Goal: Transaction & Acquisition: Book appointment/travel/reservation

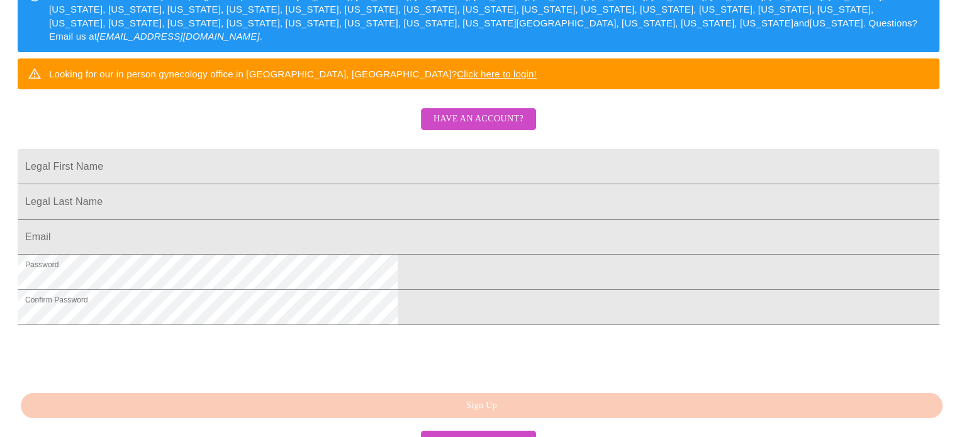
scroll to position [252, 0]
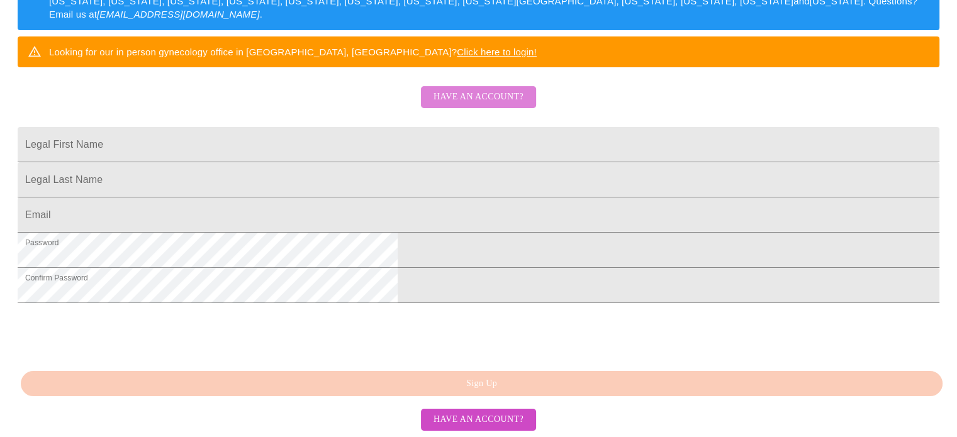
click at [508, 105] on span "Have an account?" at bounding box center [479, 97] width 90 height 16
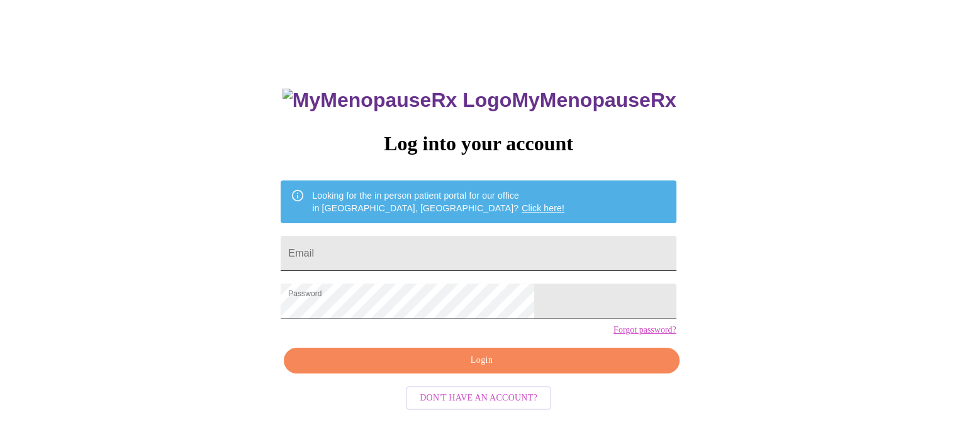
click at [461, 255] on input "Email" at bounding box center [478, 253] width 395 height 35
type input "mberzins1@hotmail.com"
click at [501, 369] on span "Login" at bounding box center [481, 361] width 366 height 16
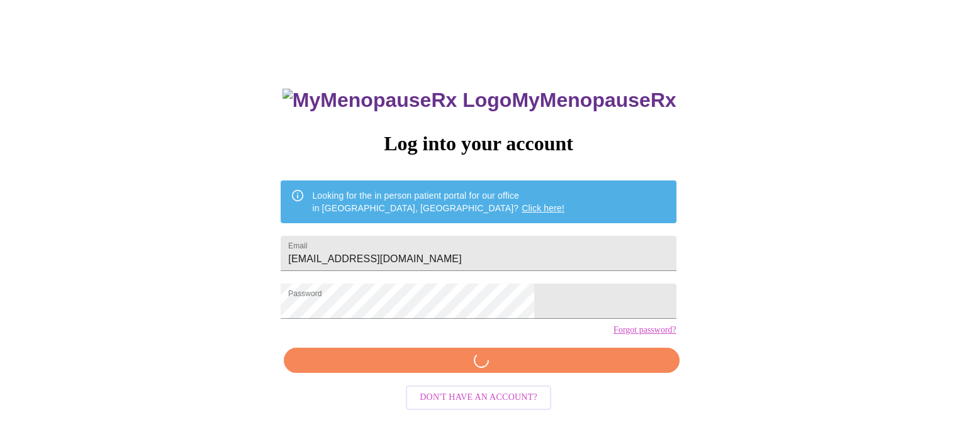
scroll to position [23, 0]
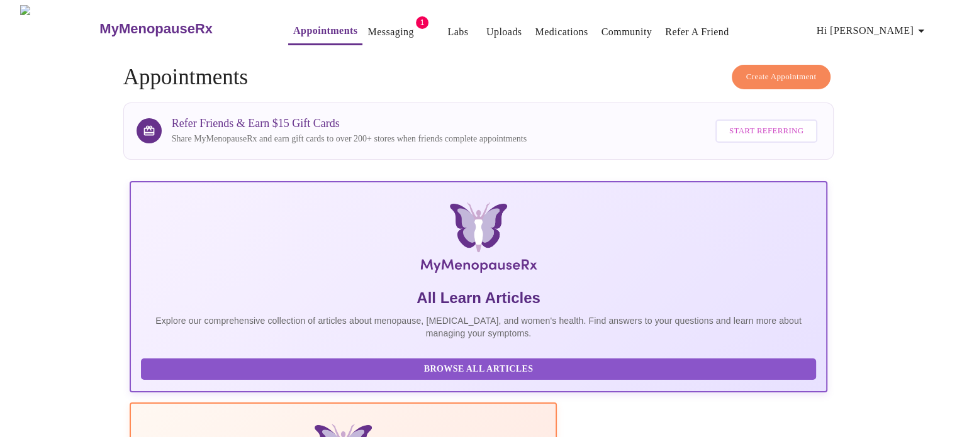
click at [367, 24] on link "Messaging" at bounding box center [390, 32] width 46 height 18
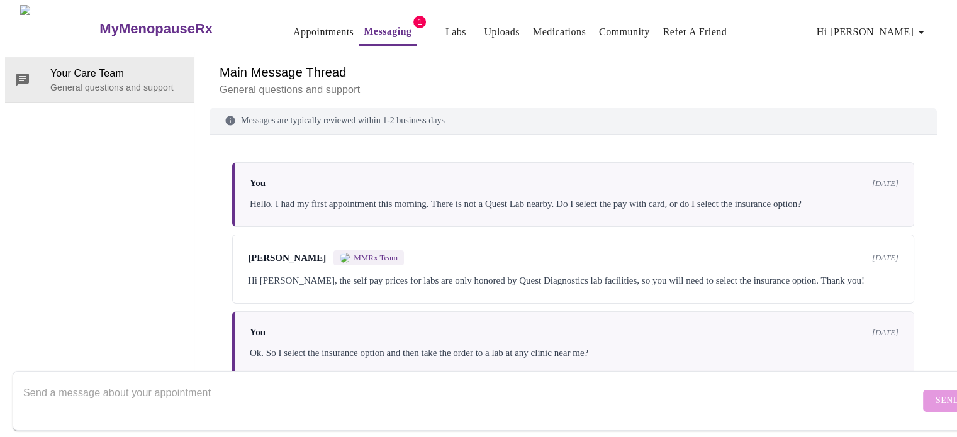
click at [303, 25] on link "Appointments" at bounding box center [323, 32] width 60 height 18
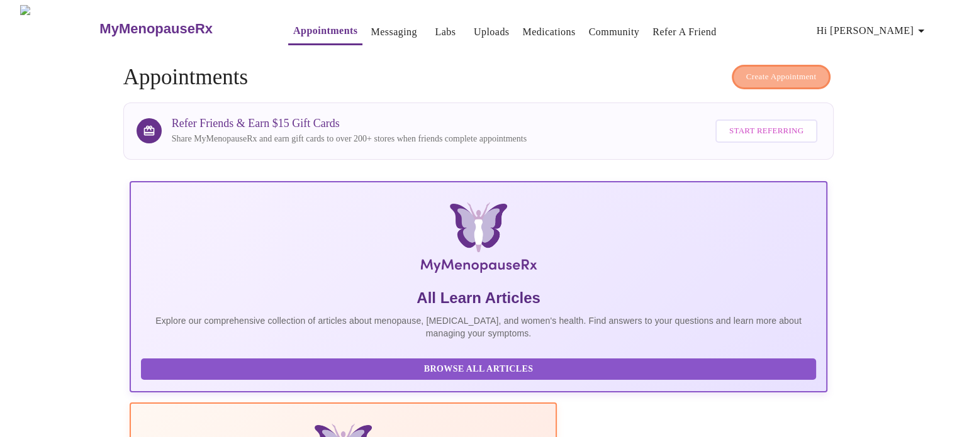
click at [793, 70] on span "Create Appointment" at bounding box center [781, 77] width 70 height 14
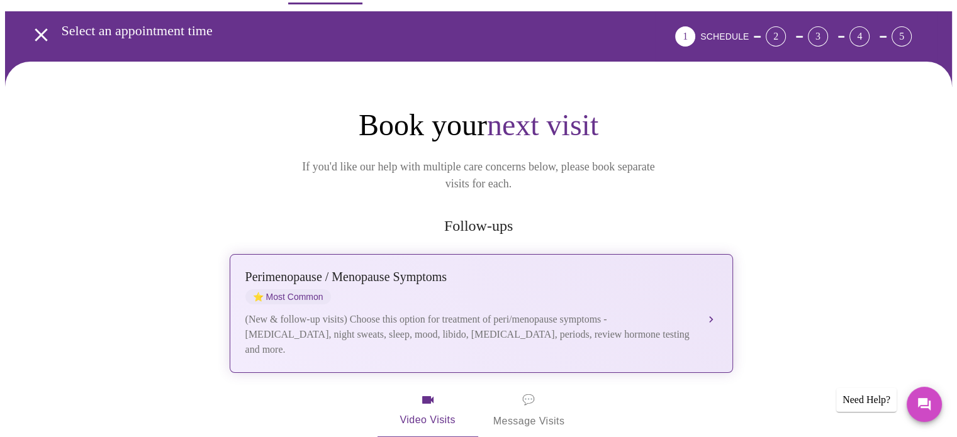
scroll to position [126, 0]
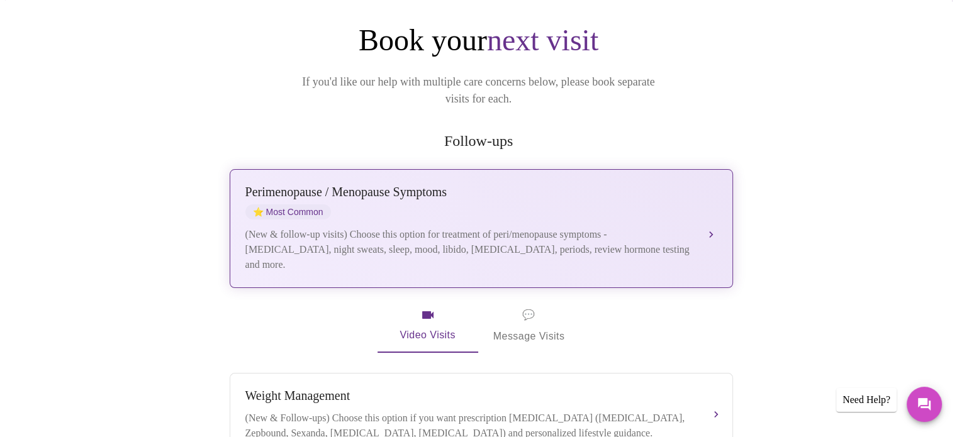
click at [439, 193] on div "Perimenopause / Menopause Symptoms ⭐ Most Common" at bounding box center [468, 202] width 447 height 35
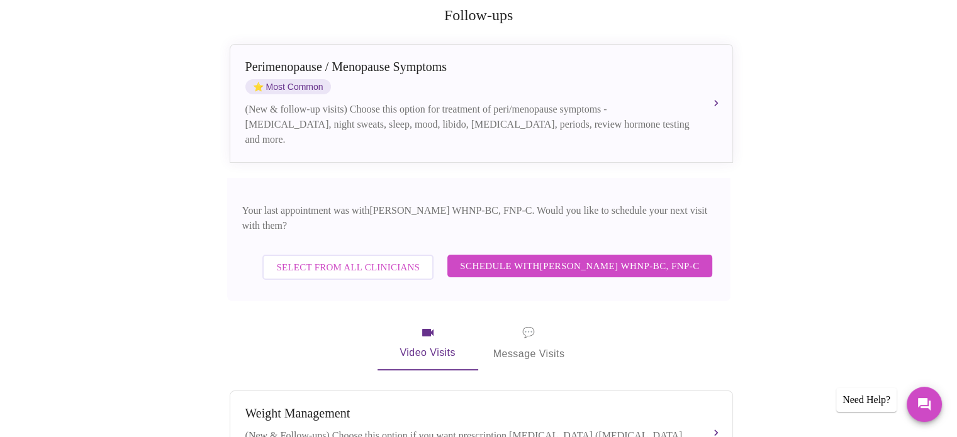
click at [639, 258] on span "Schedule with Jenny Kowalczyk WHNP-BC, FNP-C" at bounding box center [579, 266] width 239 height 16
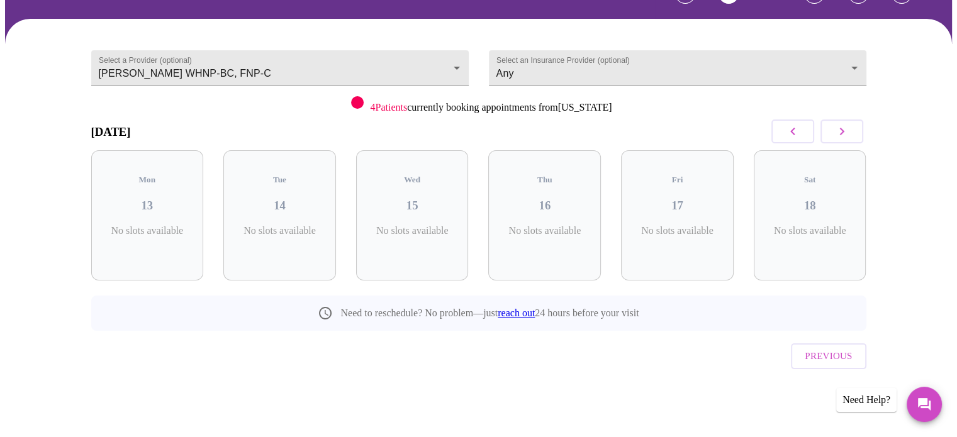
scroll to position [56, 0]
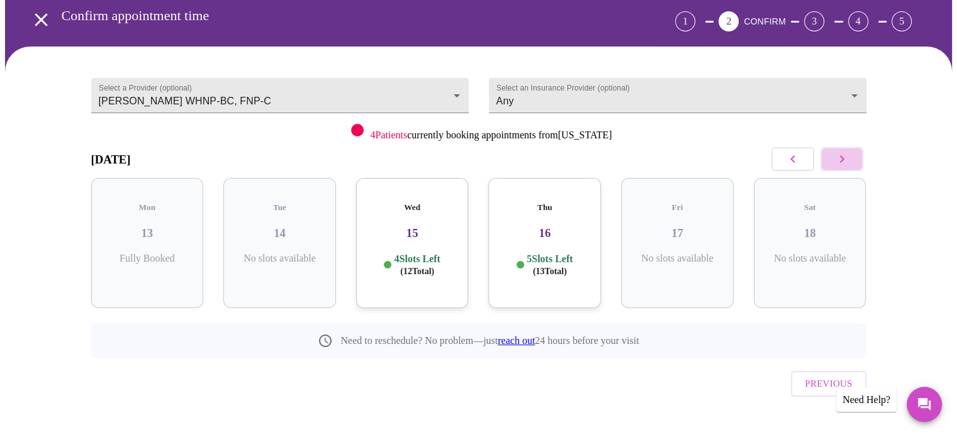
click at [848, 157] on icon "button" at bounding box center [841, 159] width 15 height 15
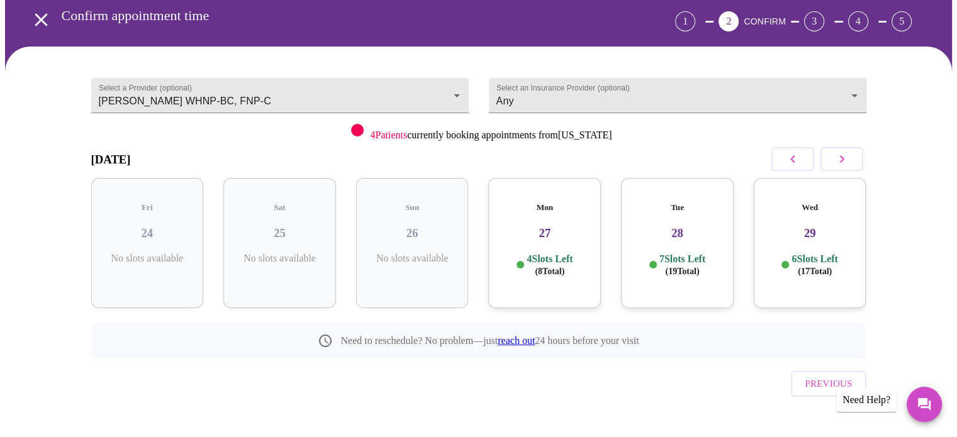
click at [681, 253] on p "7 Slots Left ( 19 Total)" at bounding box center [682, 265] width 46 height 25
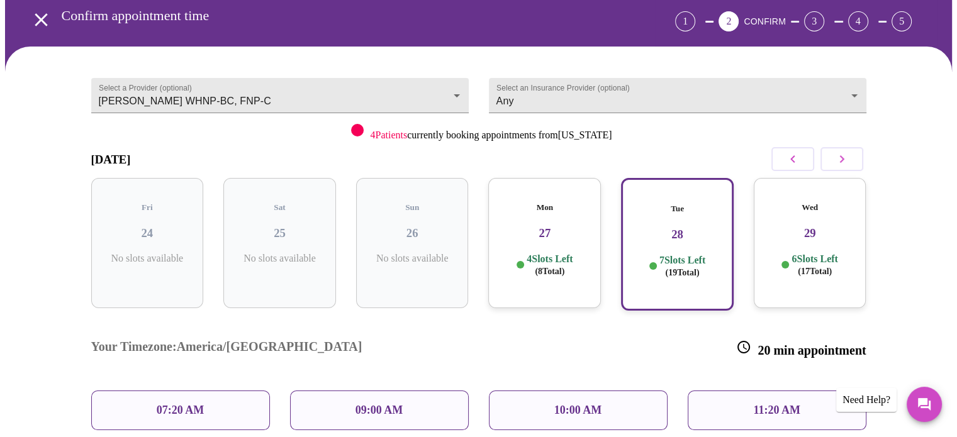
scroll to position [119, 0]
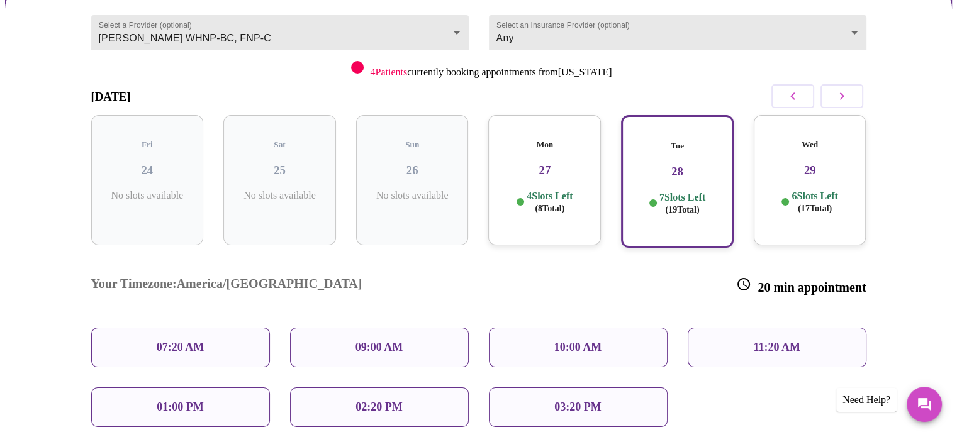
click at [592, 341] on p "10:00 AM" at bounding box center [578, 347] width 48 height 13
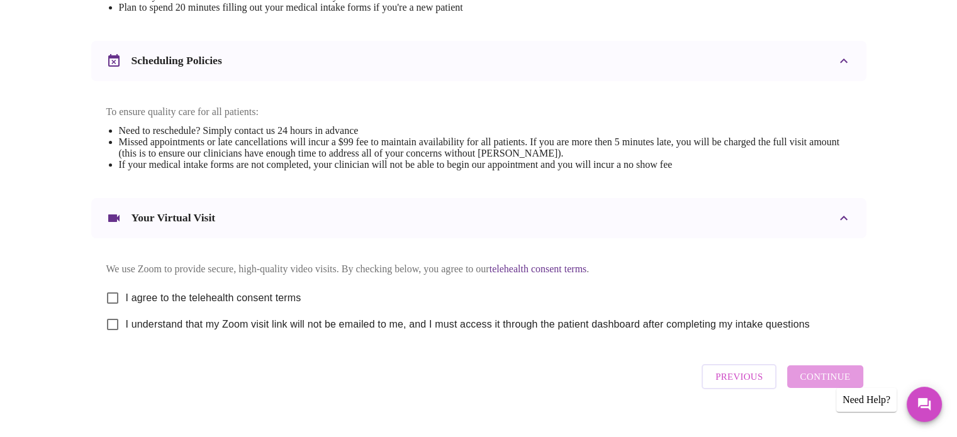
scroll to position [474, 0]
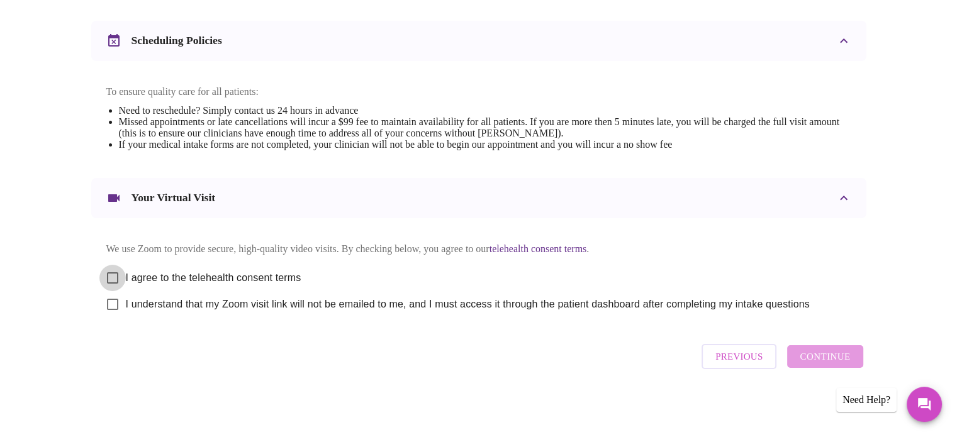
click at [110, 276] on input "I agree to the telehealth consent terms" at bounding box center [112, 278] width 26 height 26
checkbox input "true"
click at [106, 304] on input "I understand that my Zoom visit link will not be emailed to me, and I must acce…" at bounding box center [112, 304] width 26 height 26
checkbox input "true"
click at [836, 361] on span "Continue" at bounding box center [825, 357] width 50 height 16
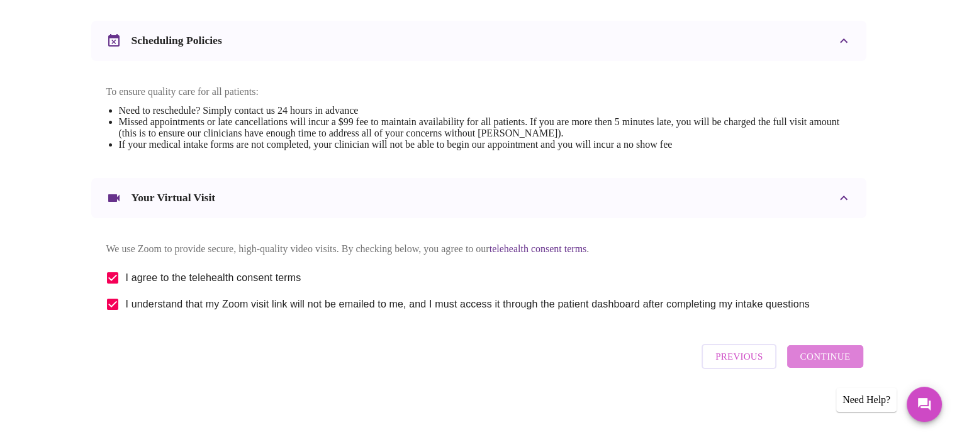
scroll to position [98, 0]
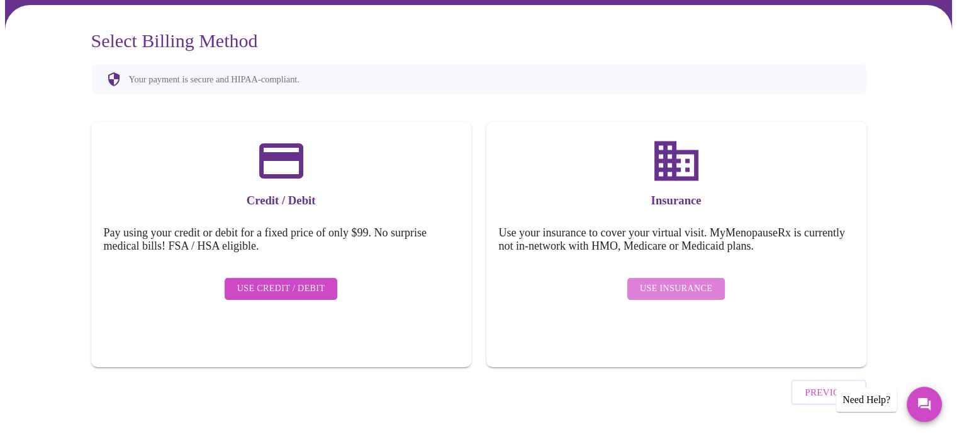
click at [695, 283] on span "Use Insurance" at bounding box center [676, 289] width 72 height 16
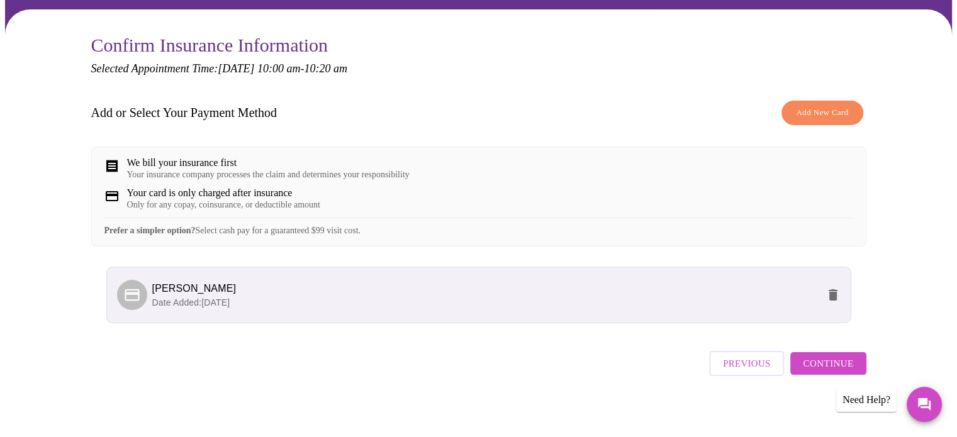
scroll to position [108, 0]
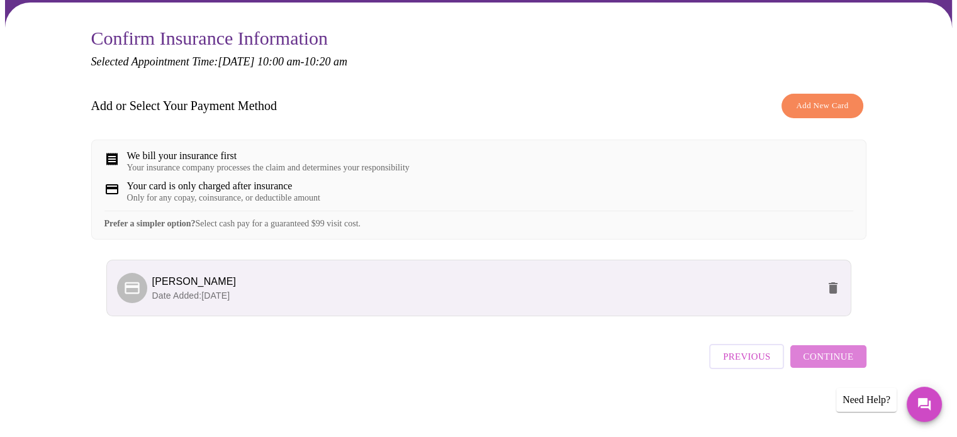
click at [831, 361] on span "Continue" at bounding box center [828, 357] width 50 height 16
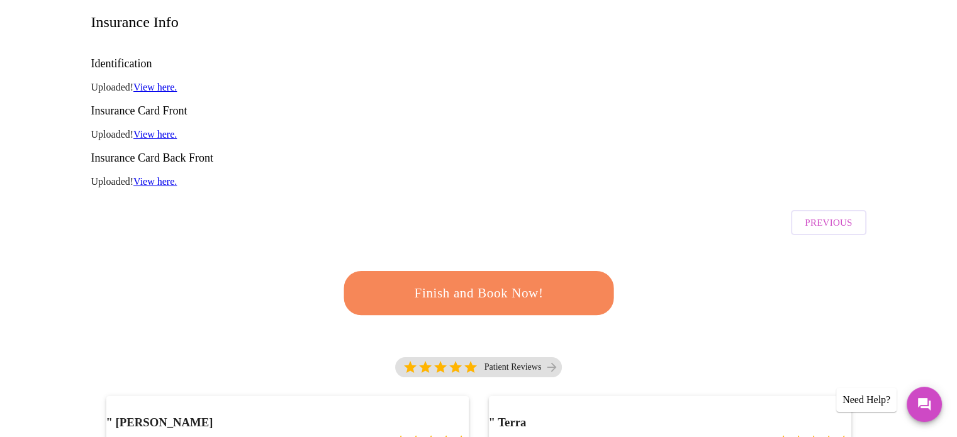
scroll to position [252, 0]
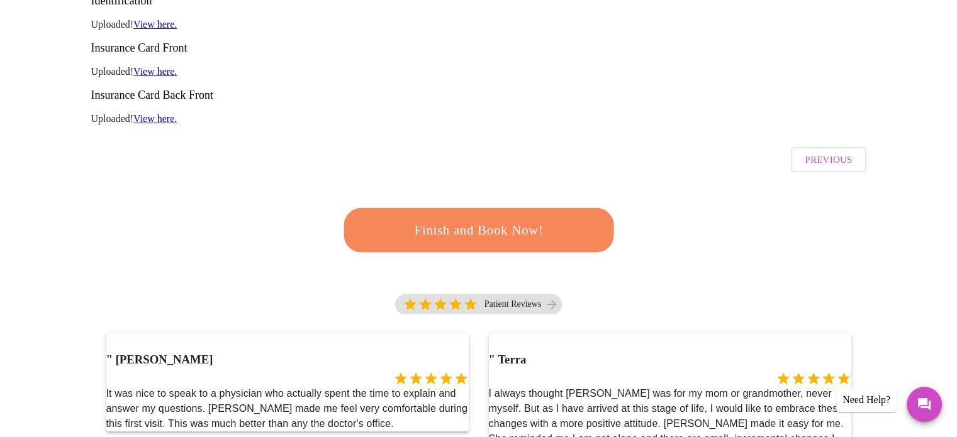
click at [481, 219] on span "Finish and Book Now!" at bounding box center [478, 230] width 233 height 23
